Goal: Information Seeking & Learning: Learn about a topic

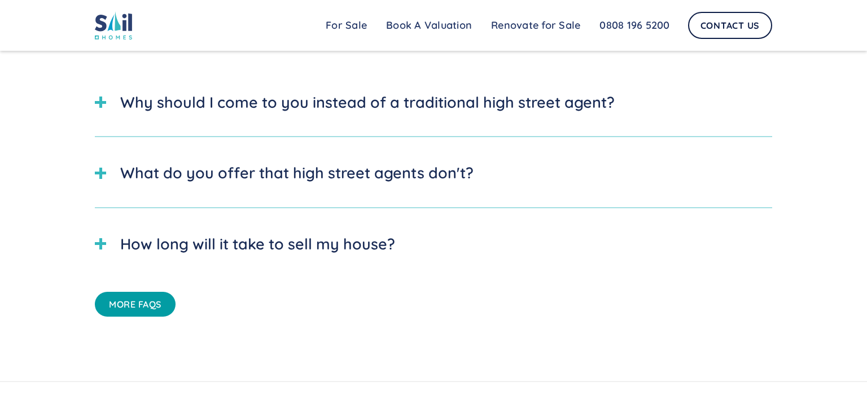
scroll to position [3116, 0]
click at [241, 113] on div "Why should I come to you instead of a traditional high street agent?" at bounding box center [433, 101] width 677 height 45
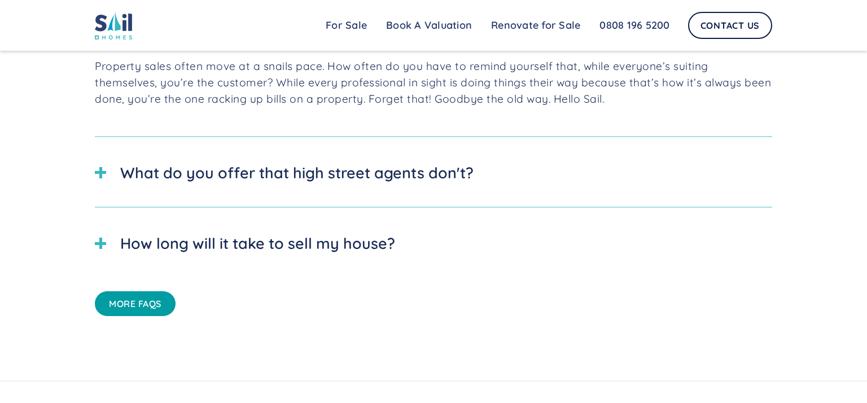
scroll to position [3182, 0]
click at [265, 157] on div "What do you offer that high street agents don't?" at bounding box center [433, 172] width 677 height 45
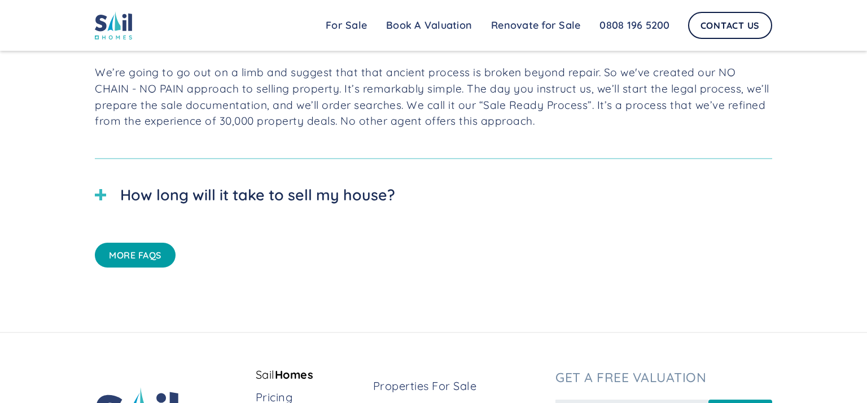
scroll to position [3315, 0]
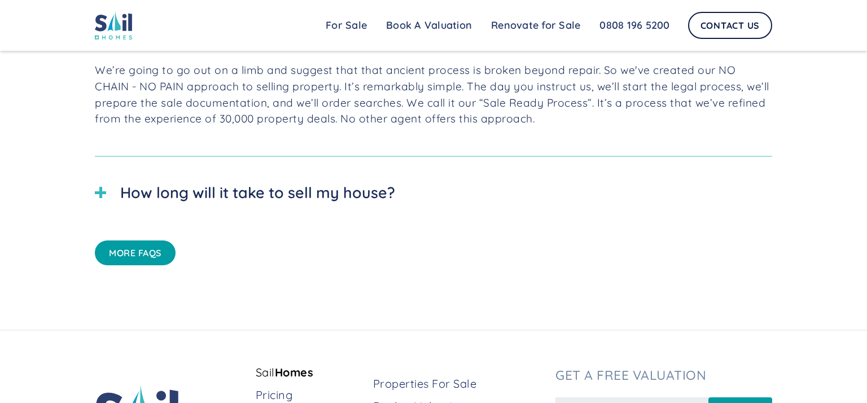
click at [401, 185] on div "How long will it take to sell my house?" at bounding box center [433, 192] width 677 height 45
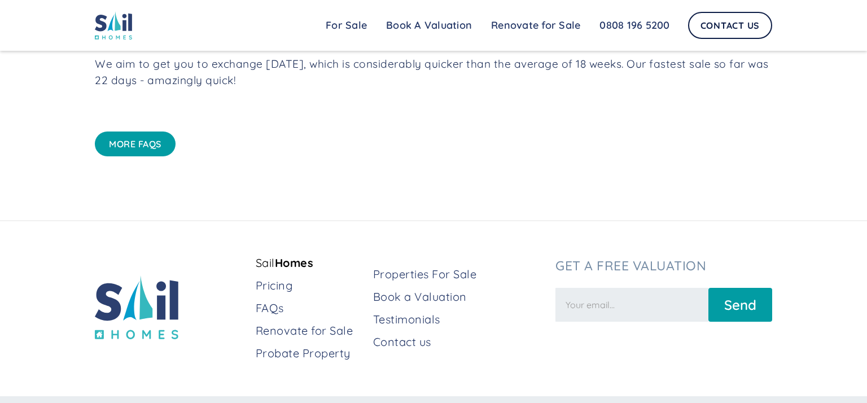
scroll to position [3476, 0]
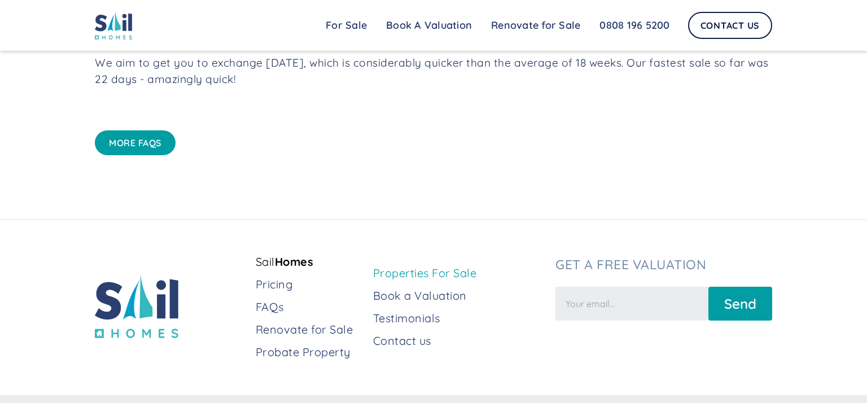
click at [425, 276] on link "Properties For Sale" at bounding box center [459, 273] width 173 height 16
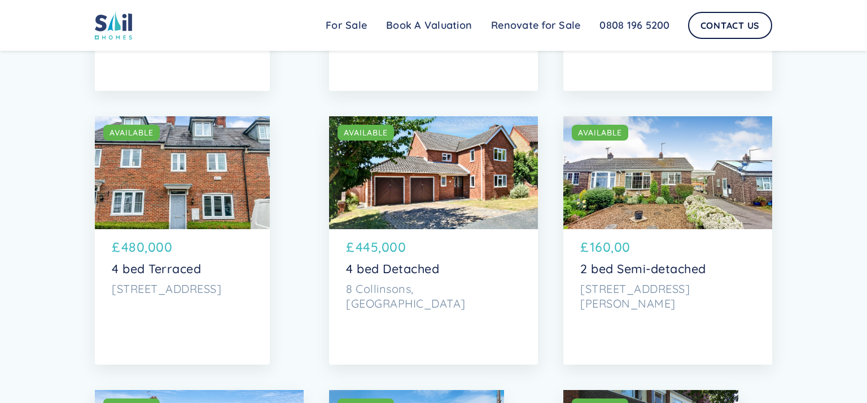
scroll to position [1163, 0]
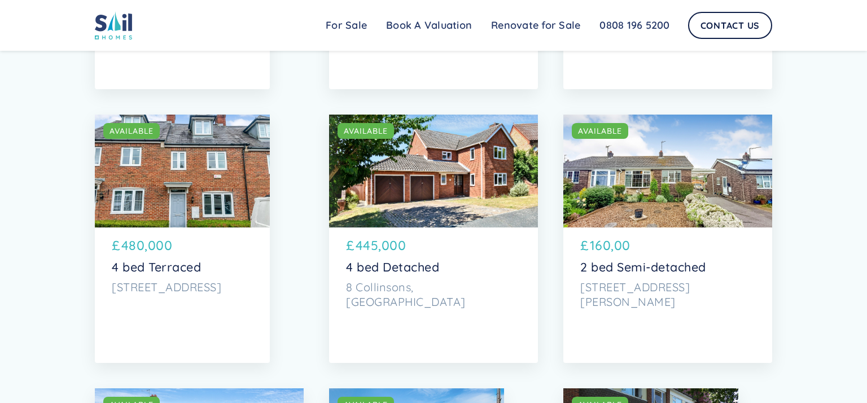
click at [169, 165] on div "SOLD AVAILABLE" at bounding box center [182, 171] width 175 height 113
